Goal: Task Accomplishment & Management: Use online tool/utility

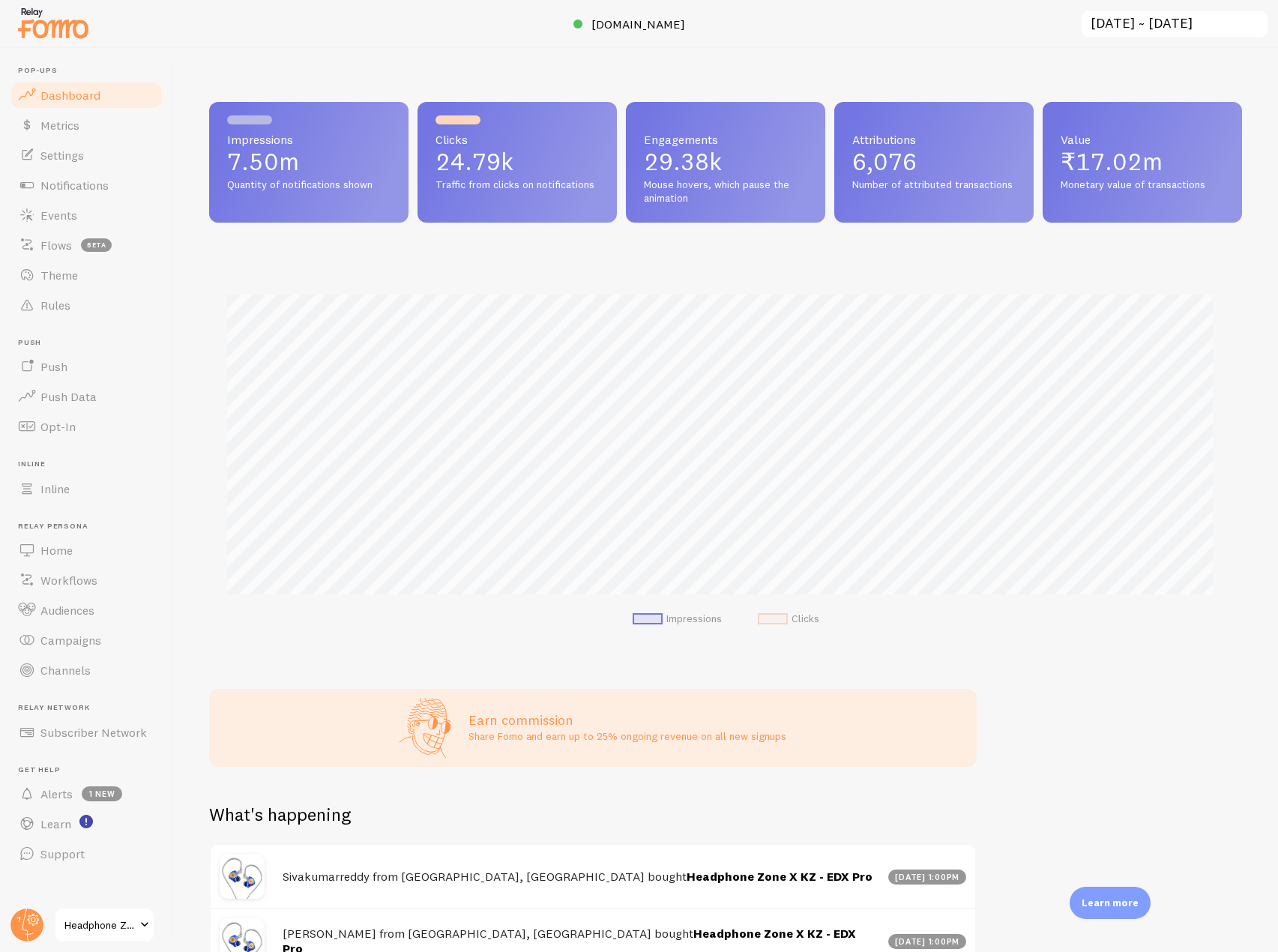
scroll to position [394, 1022]
drag, startPoint x: 104, startPoint y: 190, endPoint x: 113, endPoint y: 184, distance: 10.8
click at [104, 190] on span "Notifications" at bounding box center [74, 185] width 69 height 15
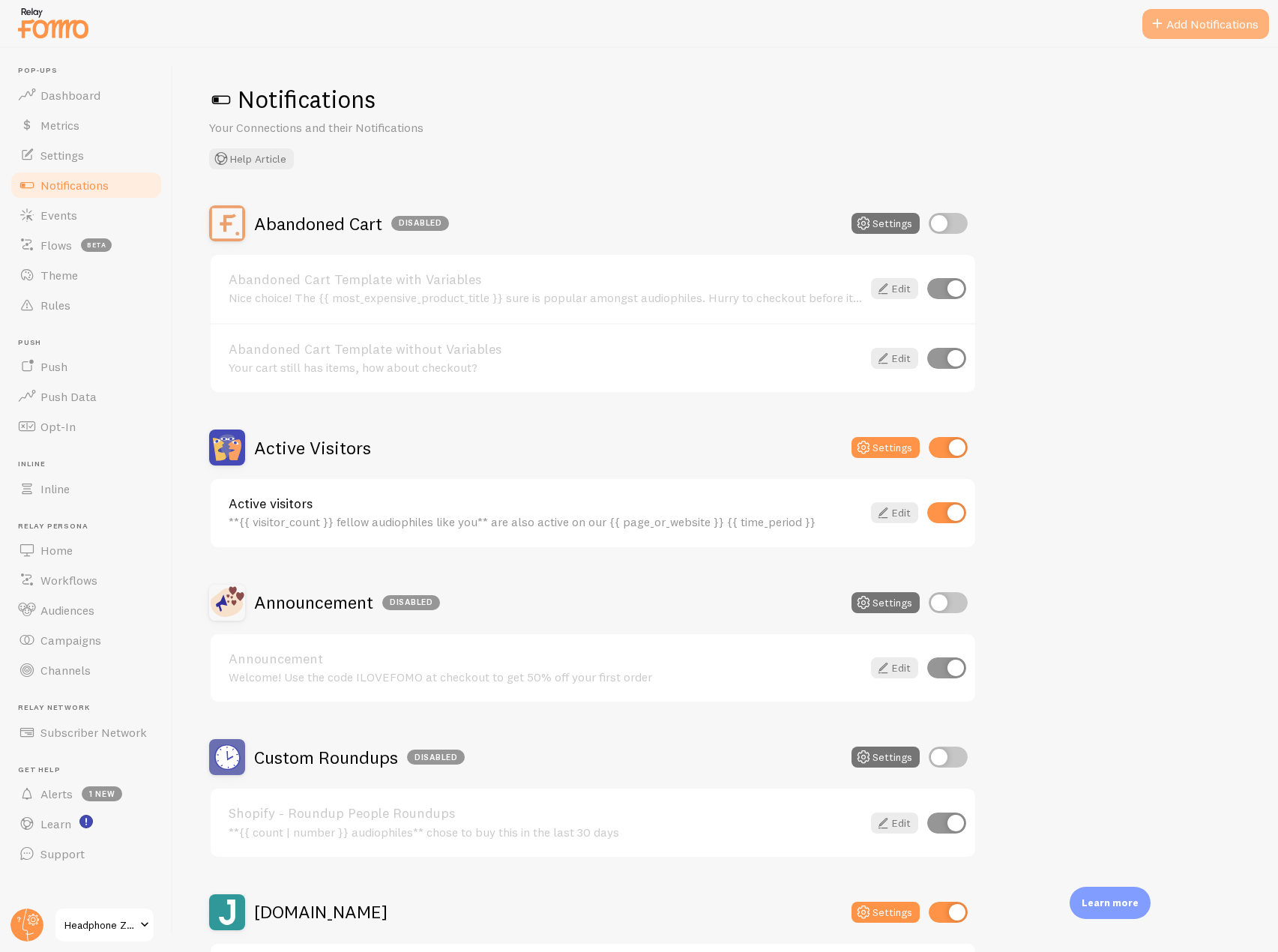
click at [1219, 11] on button "Add Notifications" at bounding box center [1205, 23] width 127 height 30
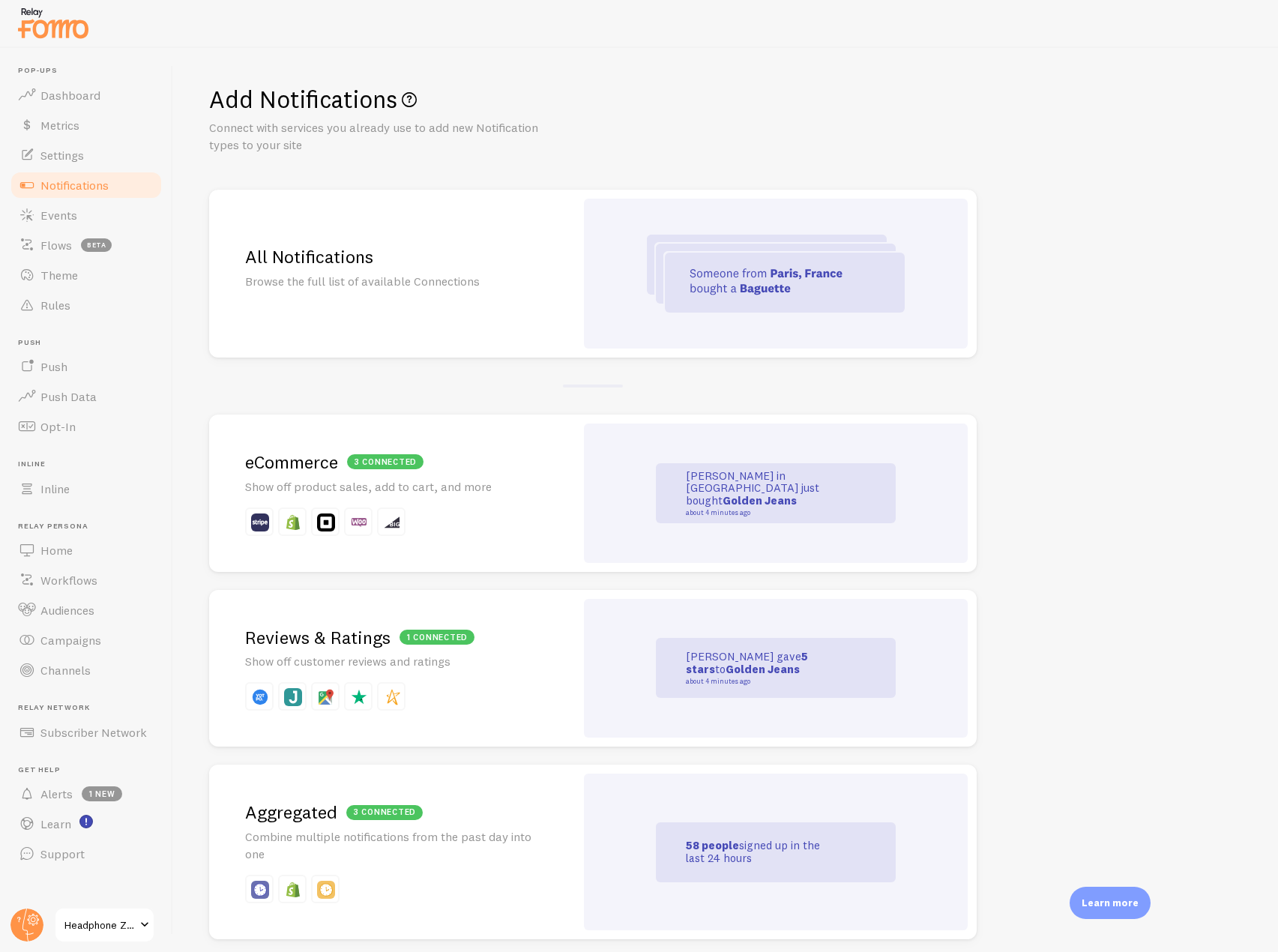
click at [513, 252] on h2 "All Notifications" at bounding box center [392, 256] width 294 height 23
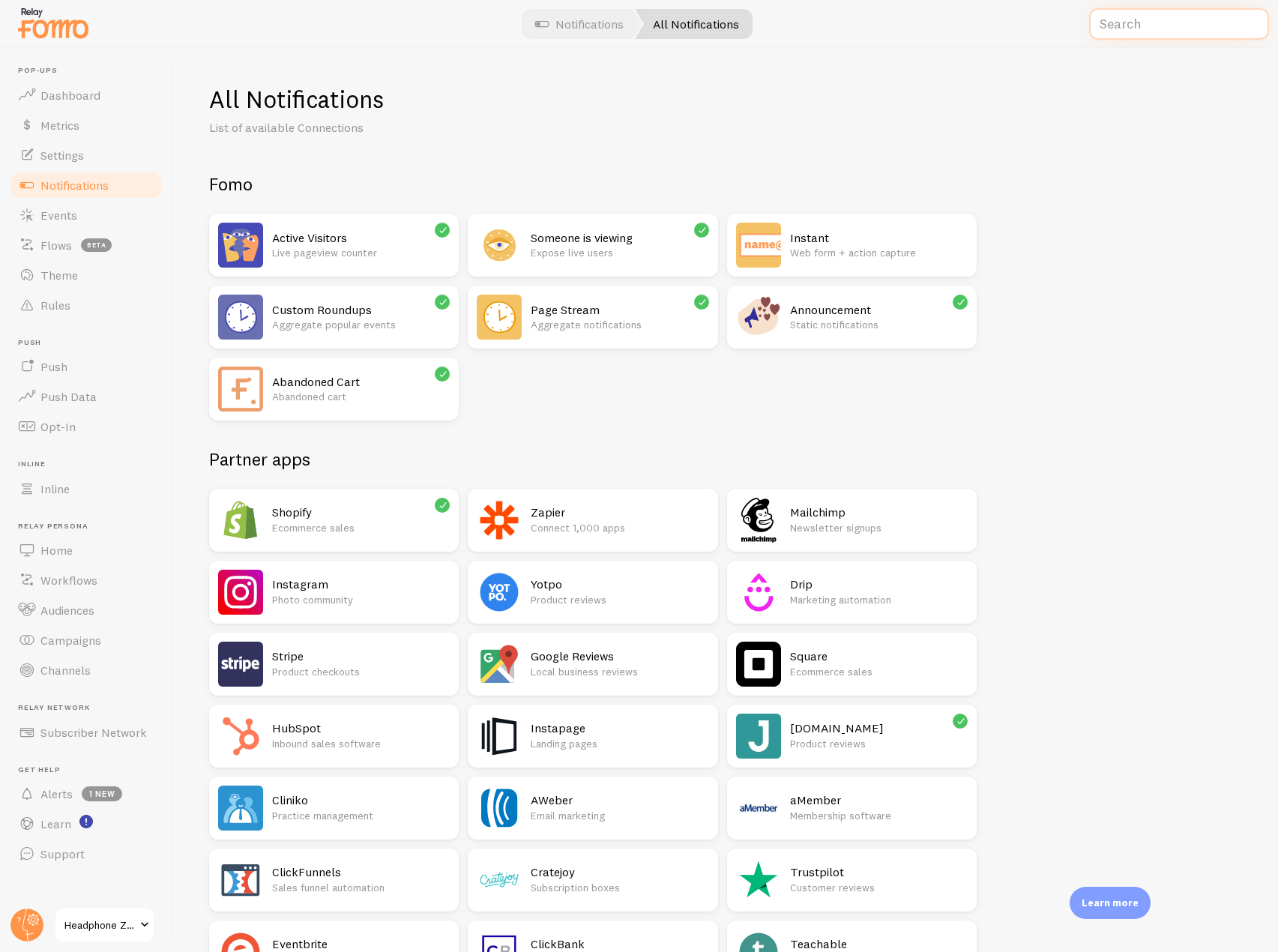
click at [1117, 30] on input "text" at bounding box center [1179, 25] width 180 height 32
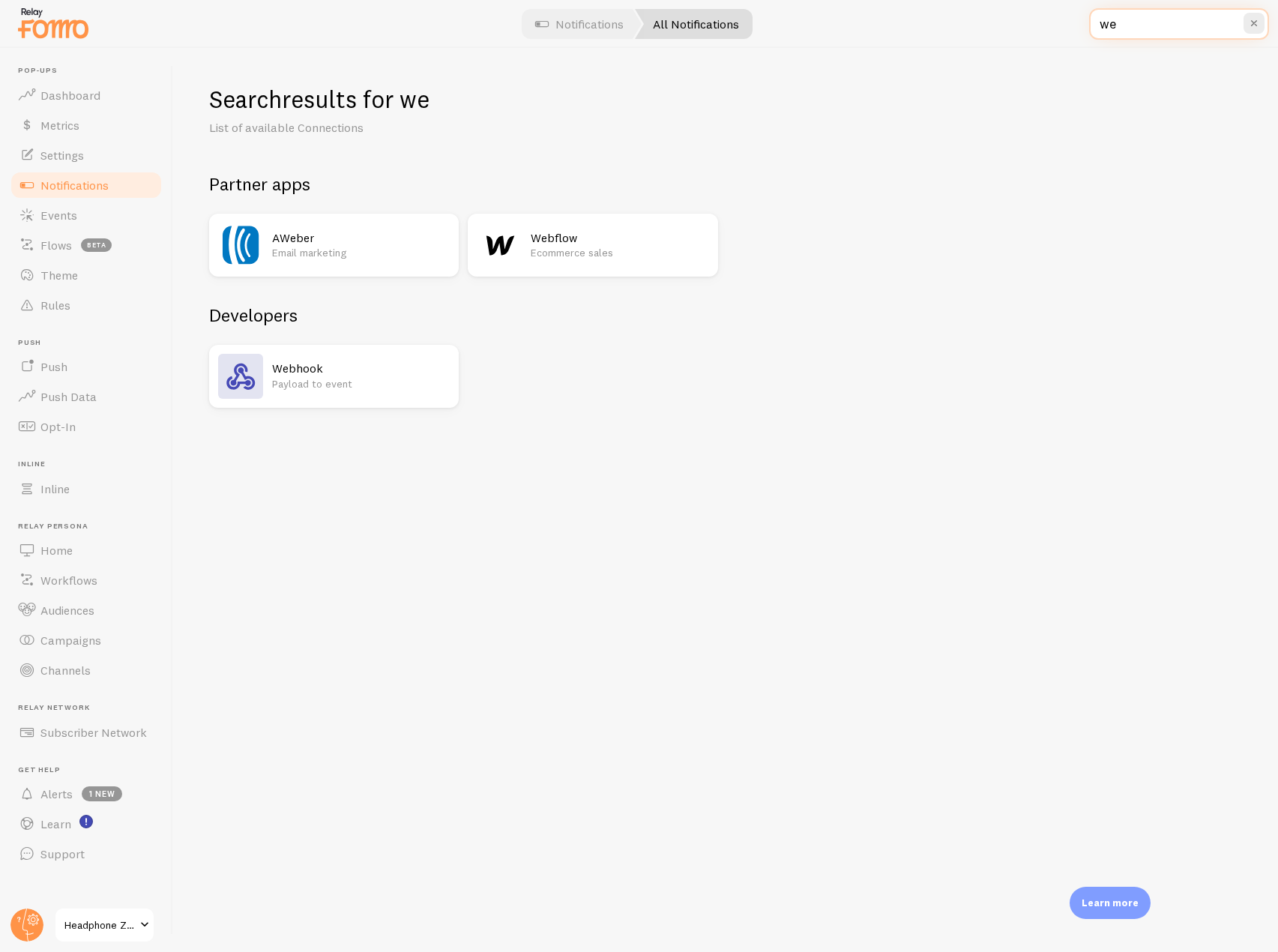
type input "we"
click at [112, 93] on link "Dashboard" at bounding box center [86, 94] width 154 height 30
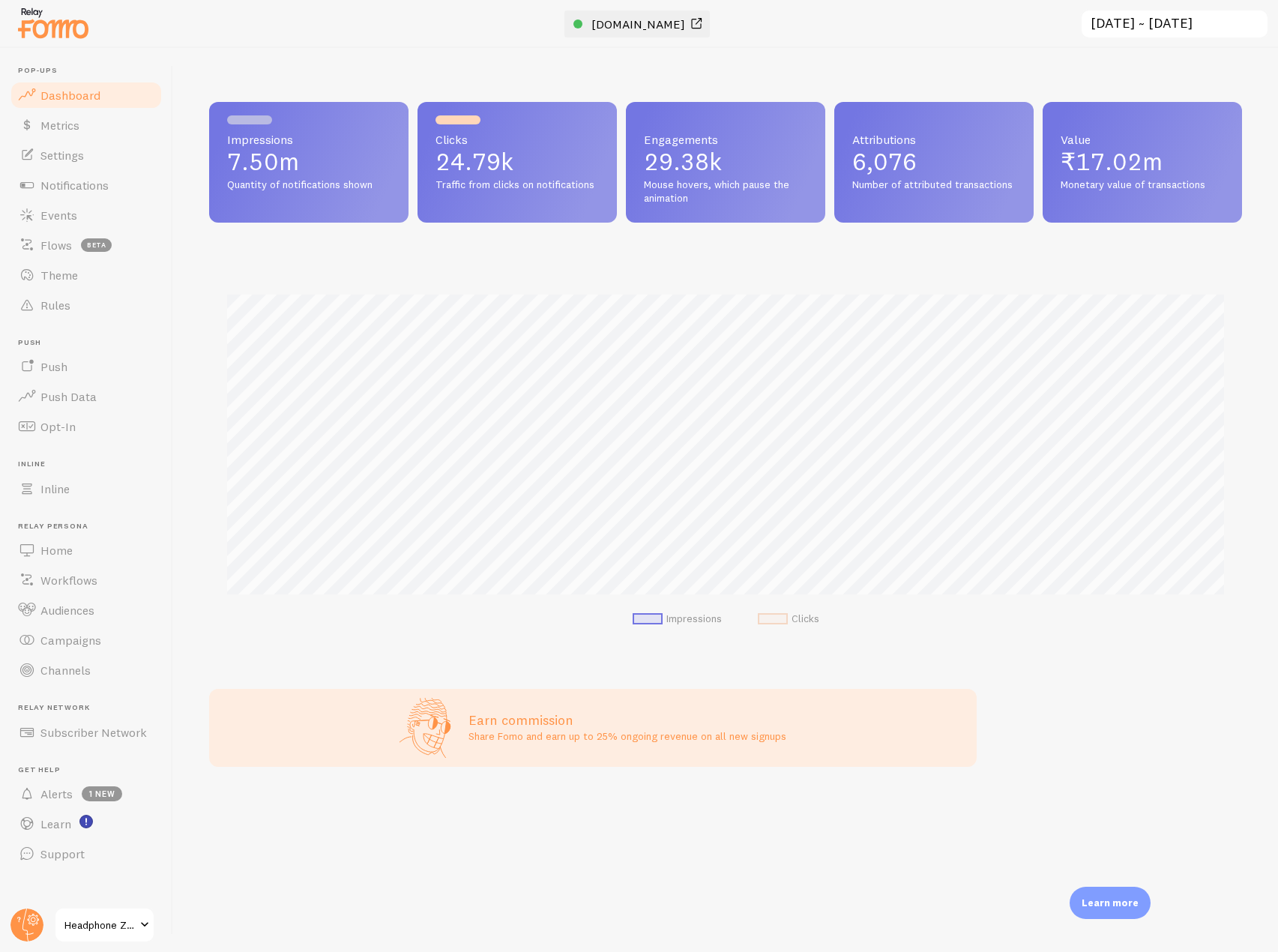
scroll to position [748934, 748349]
click at [623, 24] on span "[DOMAIN_NAME]" at bounding box center [638, 24] width 93 height 15
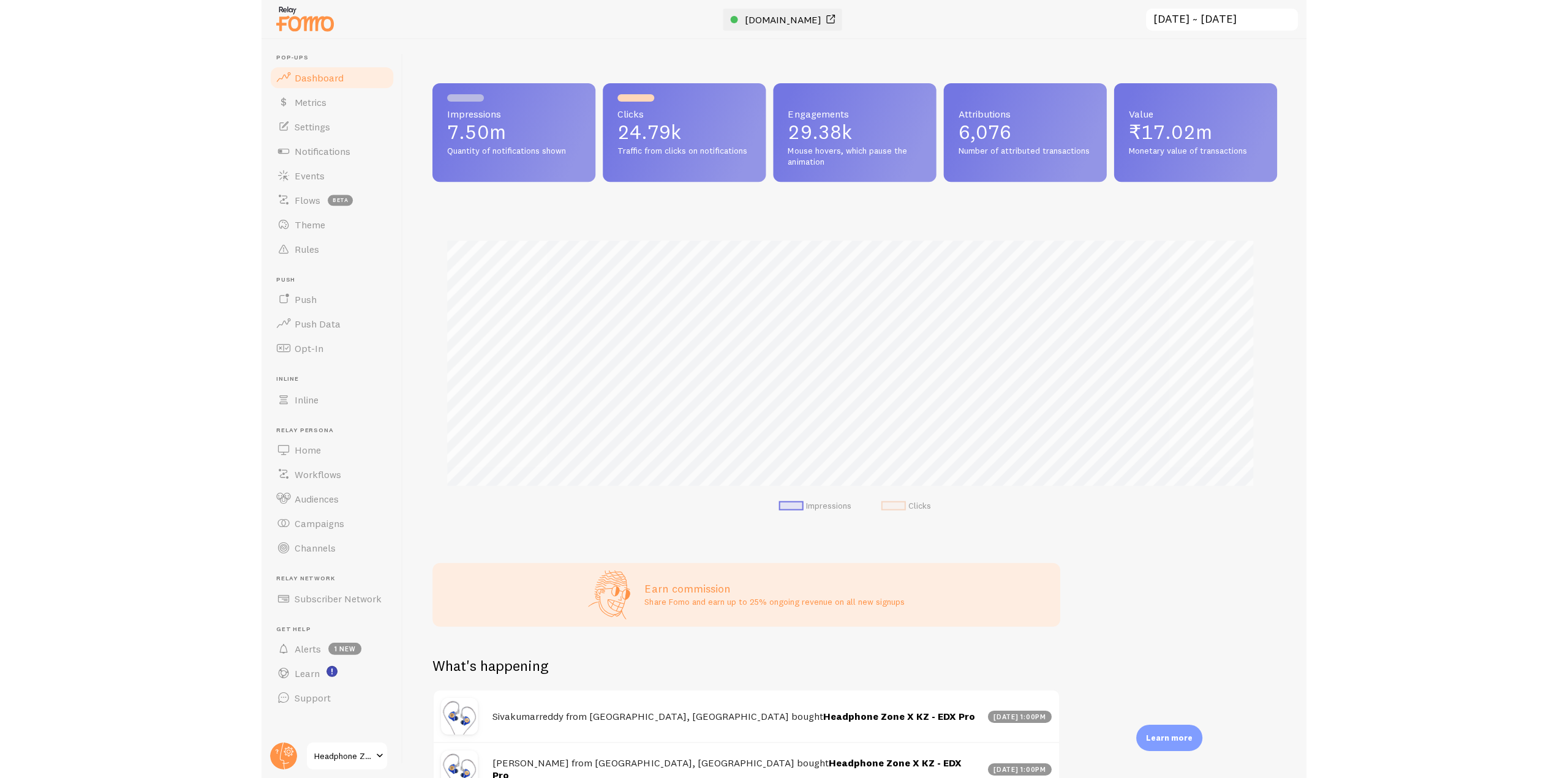
scroll to position [612049, 611661]
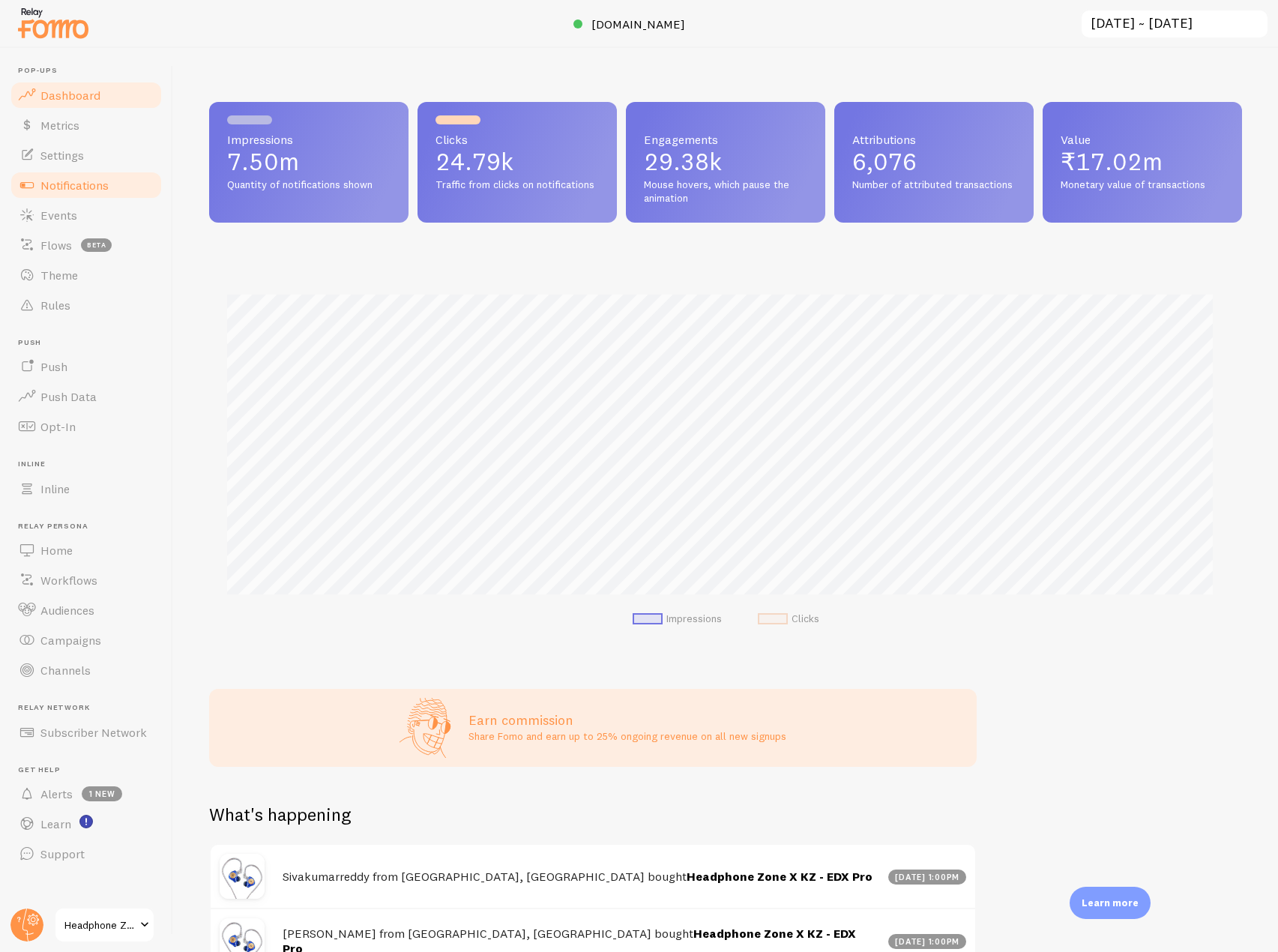
click at [125, 193] on link "Notifications" at bounding box center [86, 184] width 154 height 30
